Goal: Entertainment & Leisure: Consume media (video, audio)

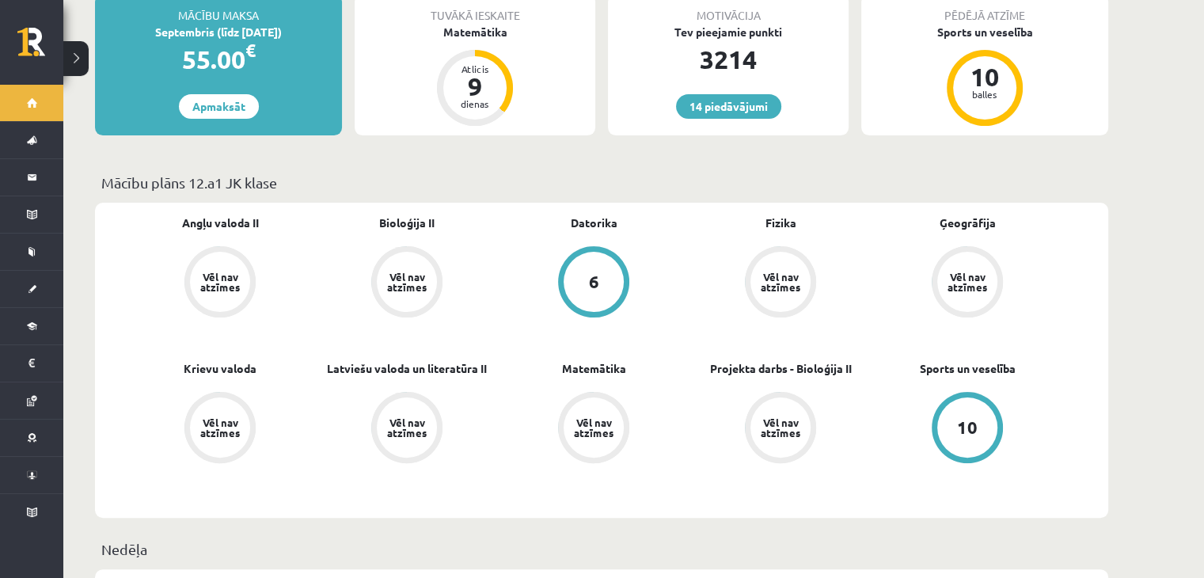
scroll to position [396, 0]
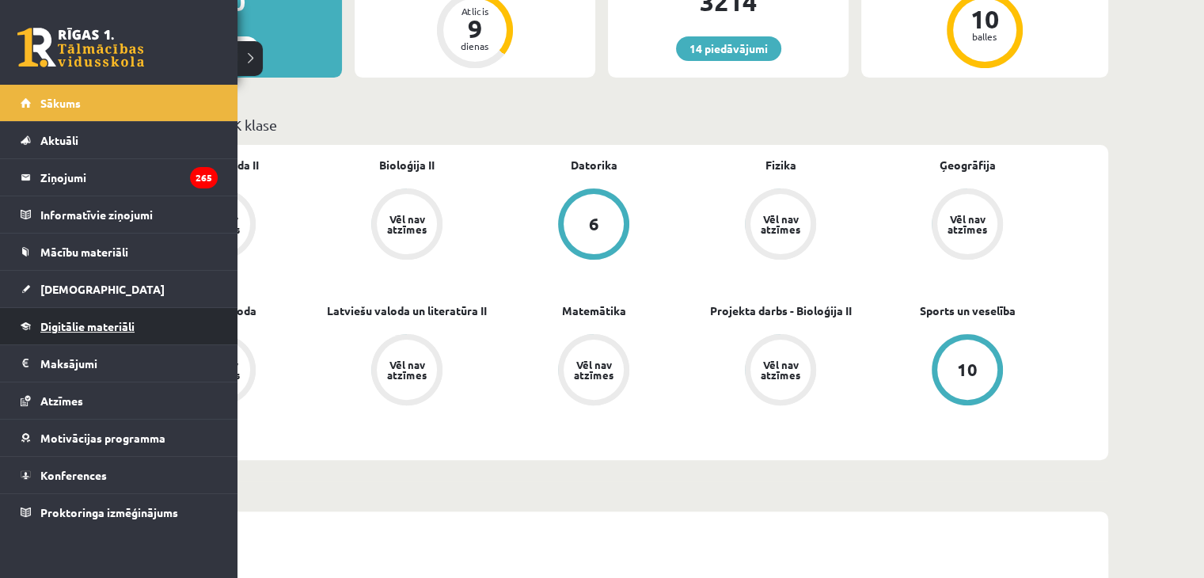
click at [88, 327] on span "Digitālie materiāli" at bounding box center [87, 326] width 94 height 14
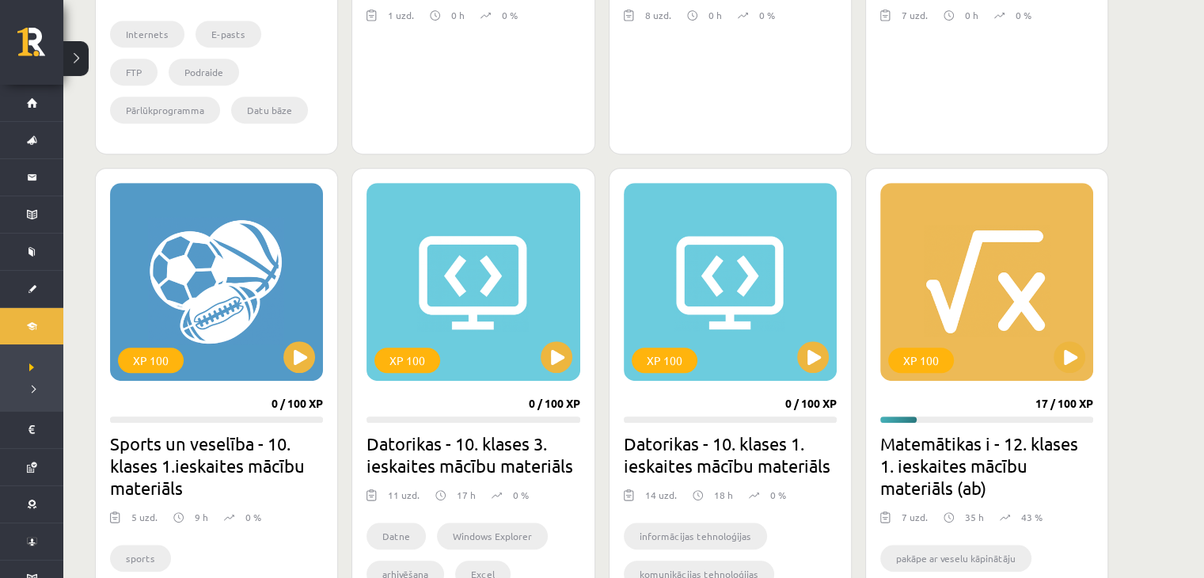
scroll to position [792, 0]
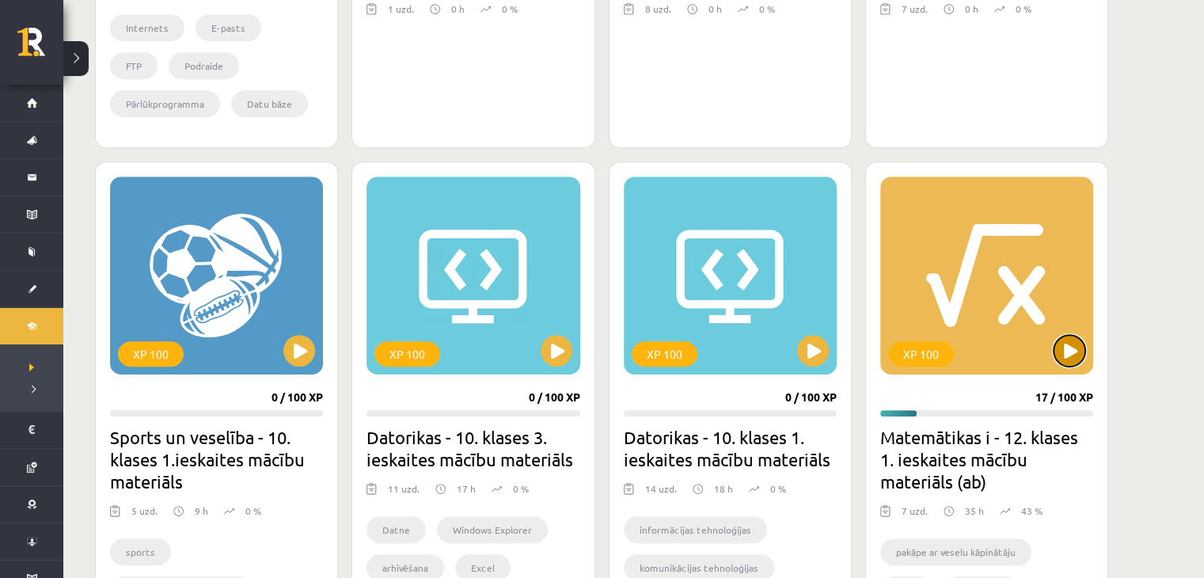
click at [1074, 359] on button at bounding box center [1070, 351] width 32 height 32
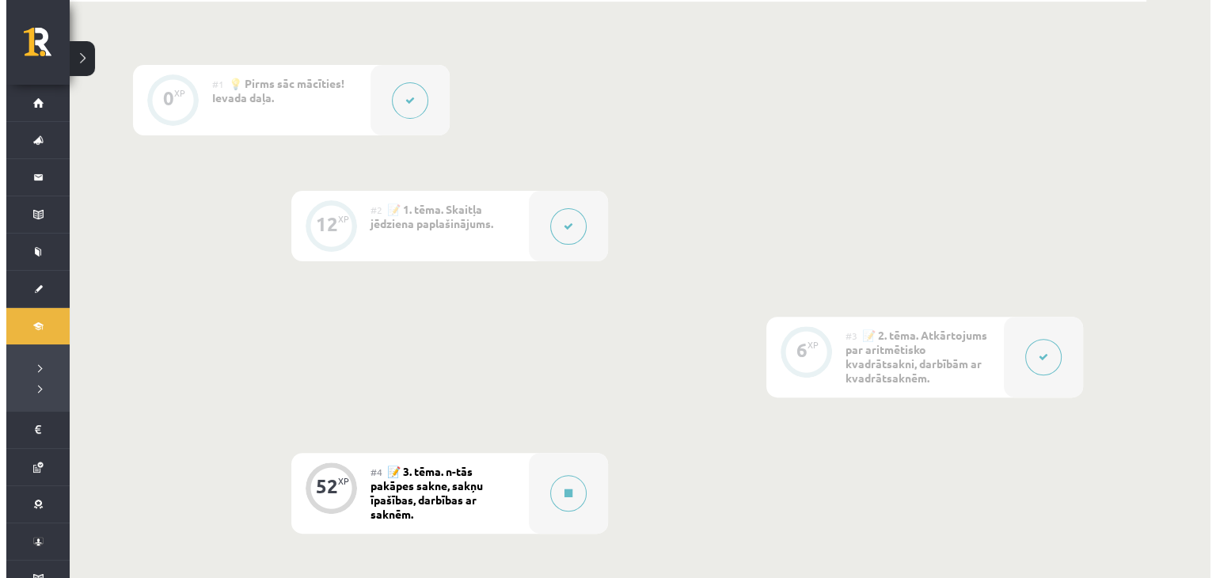
scroll to position [554, 0]
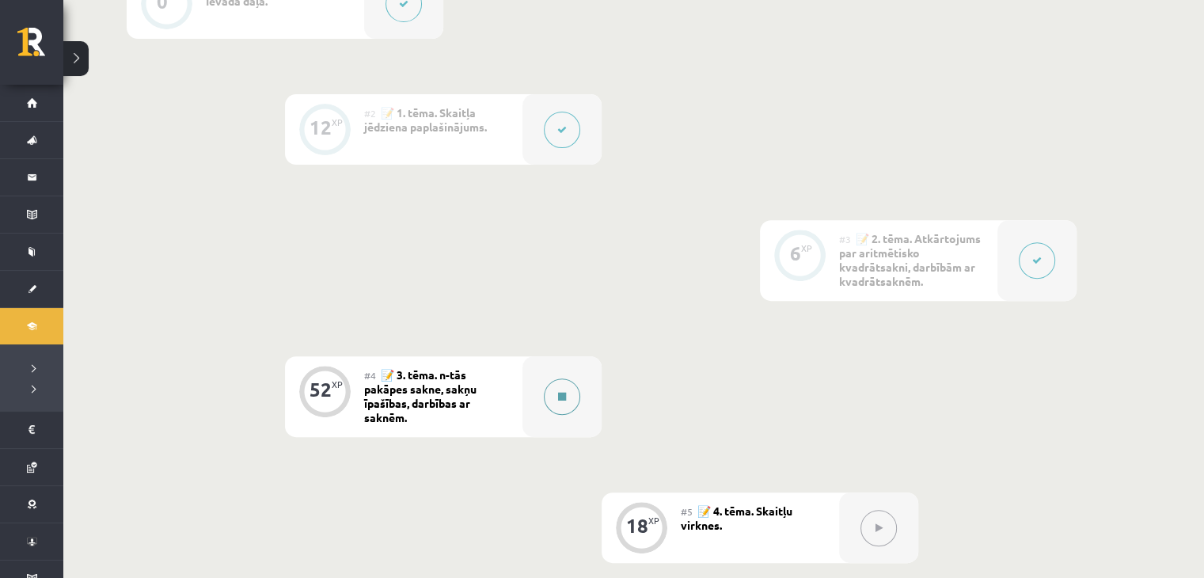
click at [568, 405] on button at bounding box center [562, 396] width 36 height 36
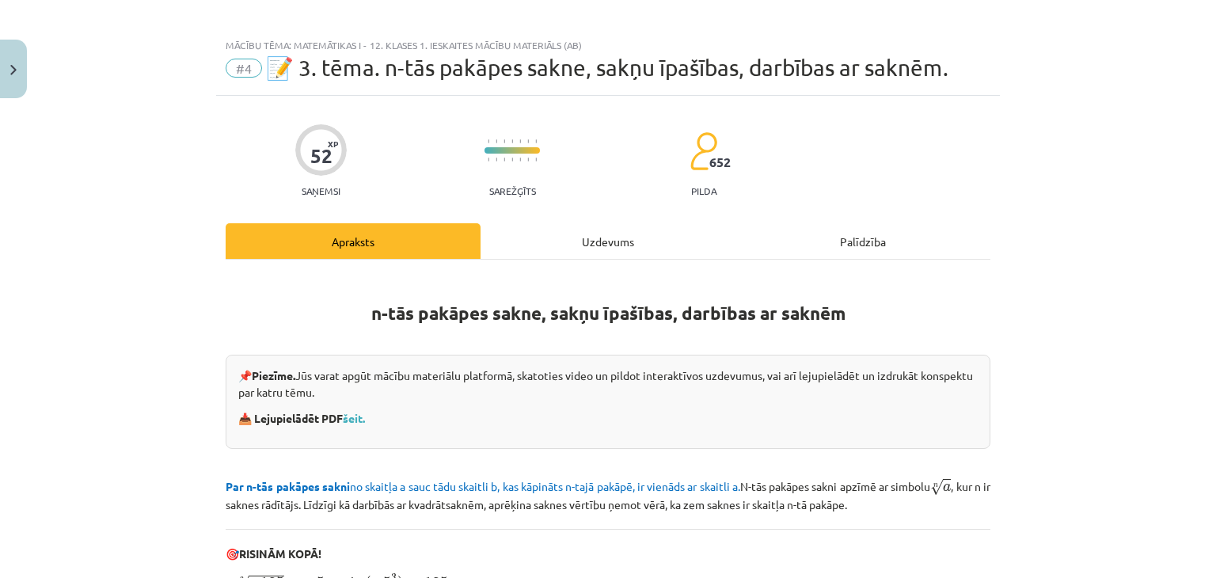
scroll to position [0, 0]
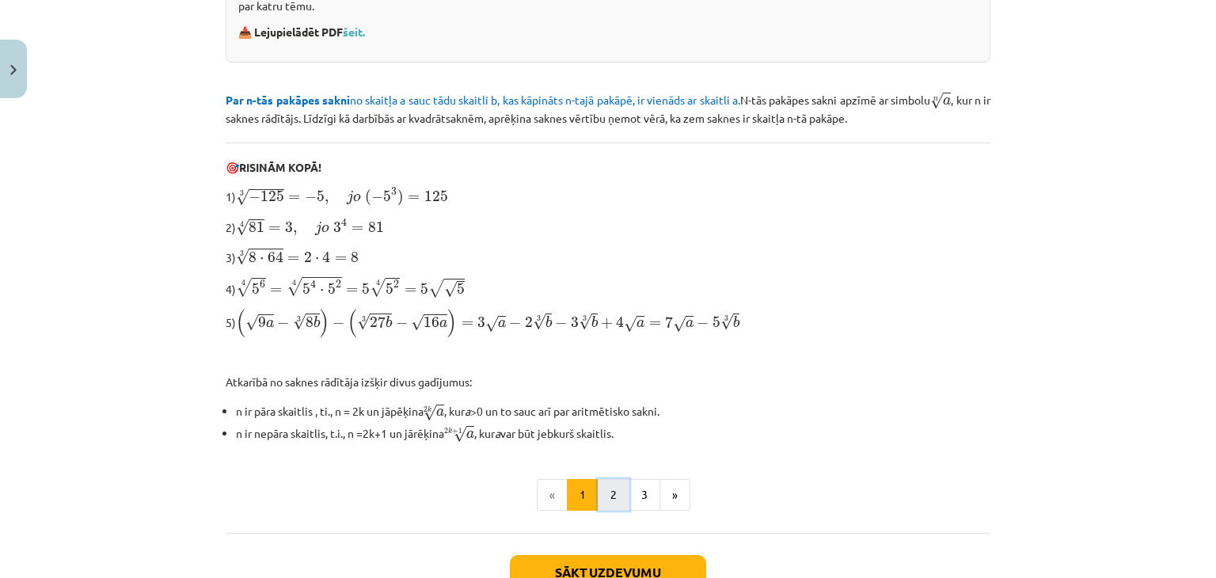
click at [607, 490] on button "2" at bounding box center [614, 495] width 32 height 32
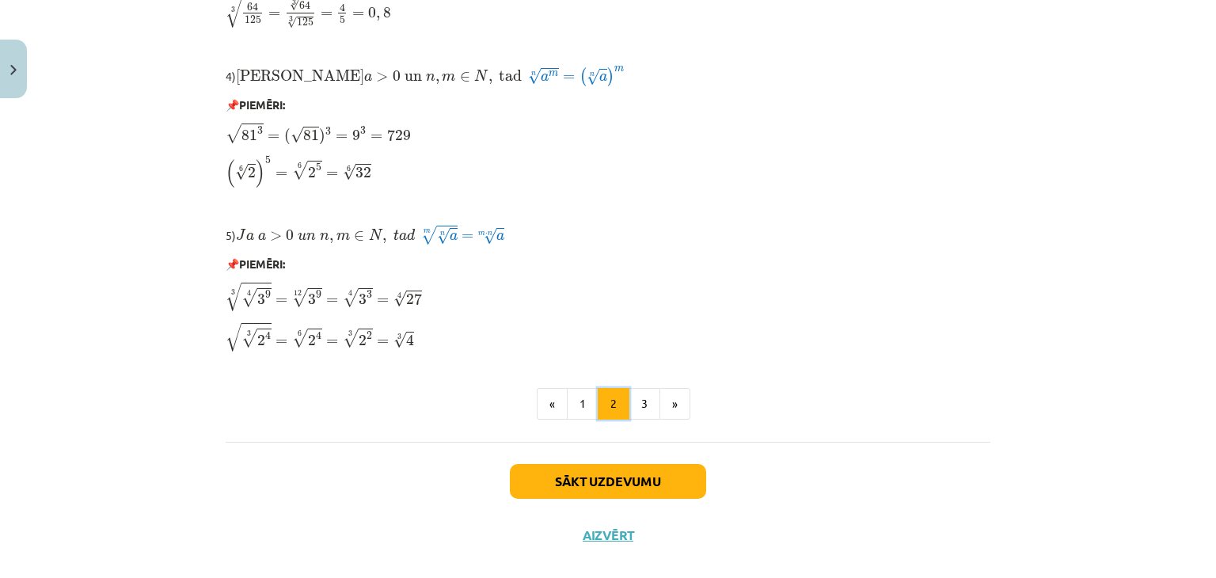
scroll to position [1347, 0]
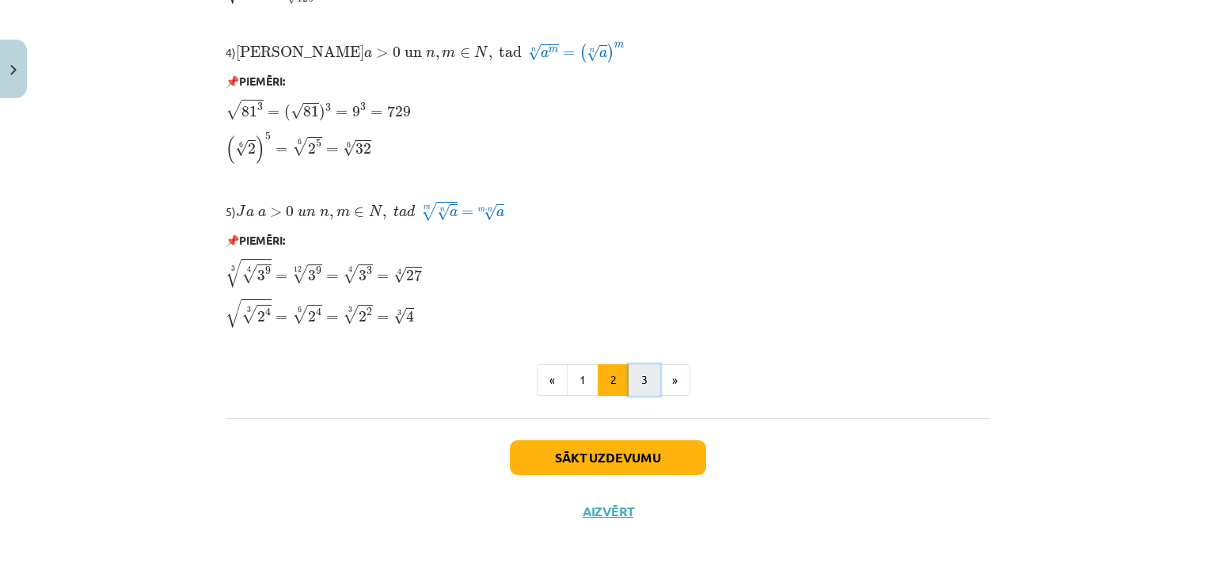
click at [632, 385] on button "3" at bounding box center [645, 380] width 32 height 32
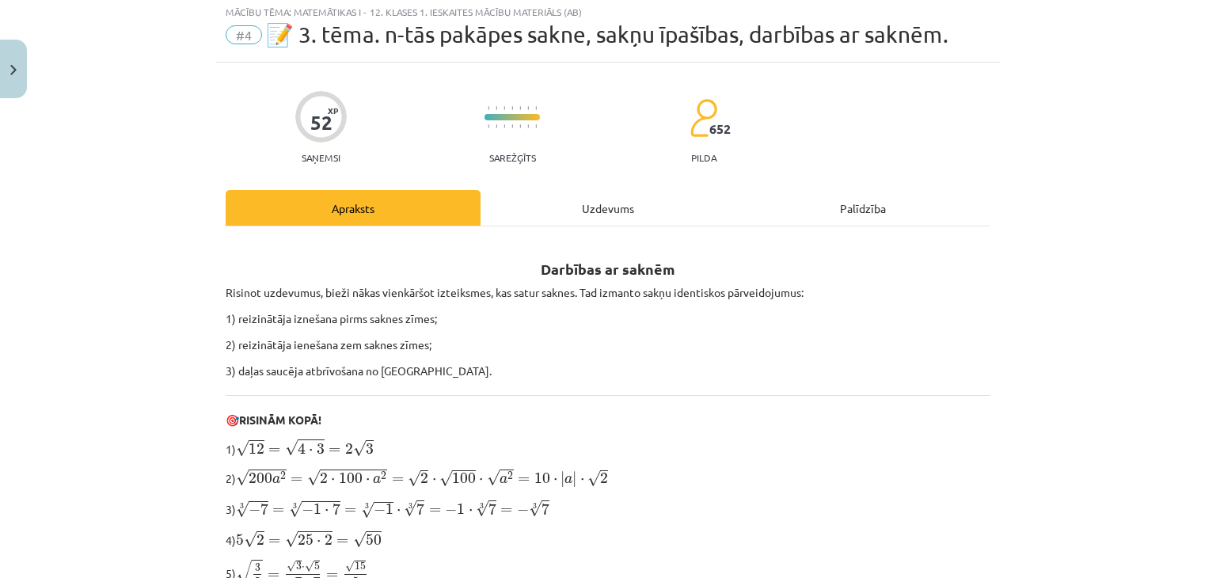
scroll to position [0, 0]
